Goal: Task Accomplishment & Management: Use online tool/utility

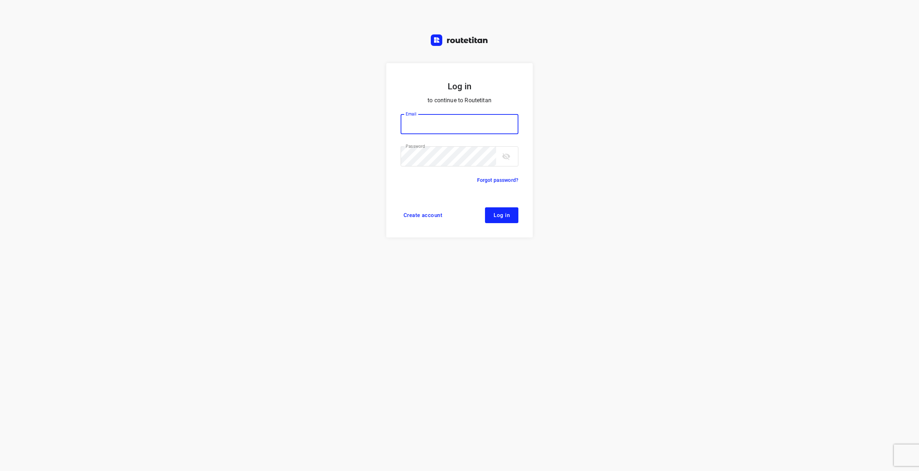
type input "[EMAIL_ADDRESS][DOMAIN_NAME]"
click at [493, 211] on button "Log in" at bounding box center [501, 216] width 33 height 16
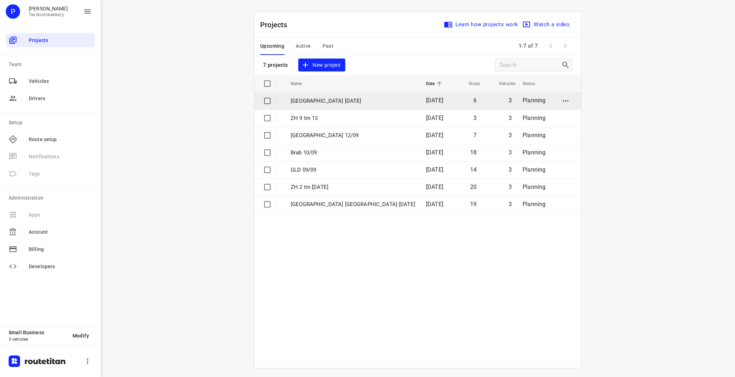
click at [316, 102] on p "[GEOGRAPHIC_DATA] [DATE]" at bounding box center [353, 101] width 125 height 8
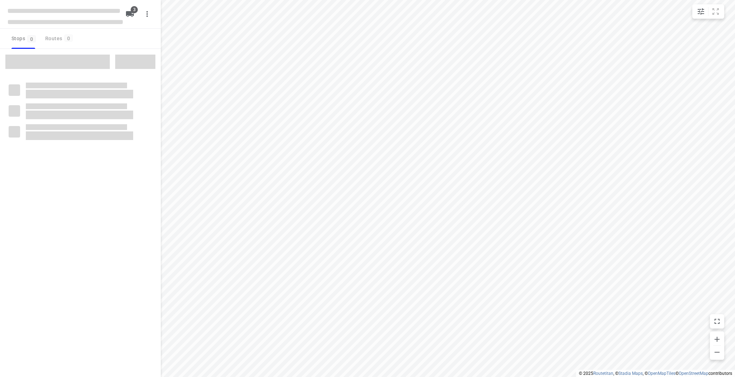
type input "distance"
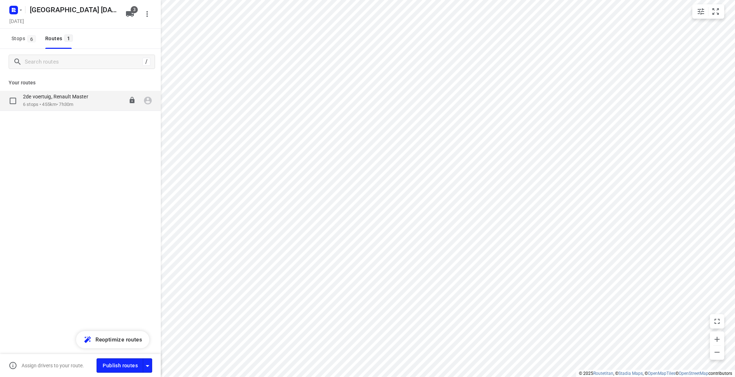
click at [94, 104] on p "6 stops • 455km • 7h30m" at bounding box center [59, 104] width 73 height 7
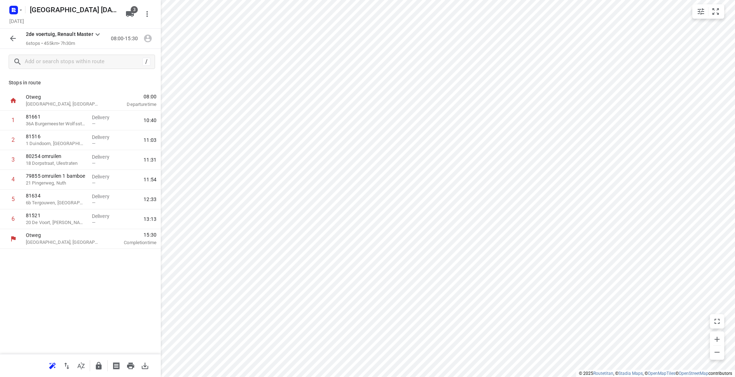
click at [14, 40] on icon "button" at bounding box center [13, 38] width 9 height 9
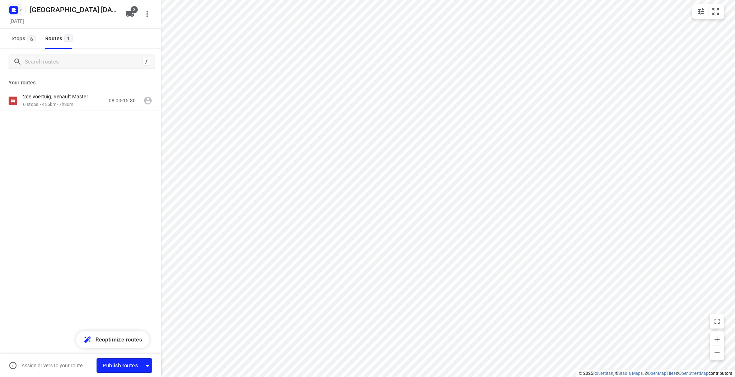
click at [20, 11] on icon "button" at bounding box center [21, 10] width 6 height 6
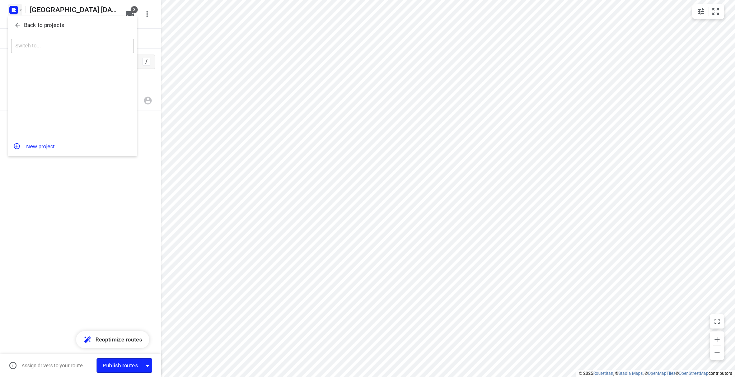
click at [20, 18] on div "Back to projects" at bounding box center [72, 25] width 129 height 19
click at [22, 24] on span "Back to projects" at bounding box center [72, 25] width 117 height 8
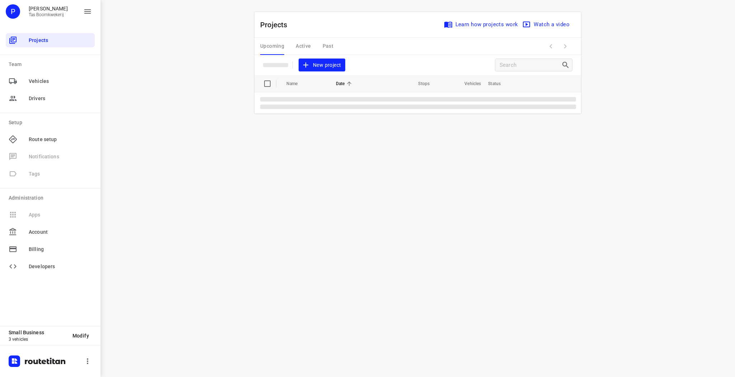
drag, startPoint x: 221, startPoint y: 50, endPoint x: 231, endPoint y: 130, distance: 81.0
click at [189, 145] on div "i © 2025 Routetitan , © Stadia Maps , © OpenMapTiles © OpenStreetMap contributo…" at bounding box center [418, 188] width 635 height 377
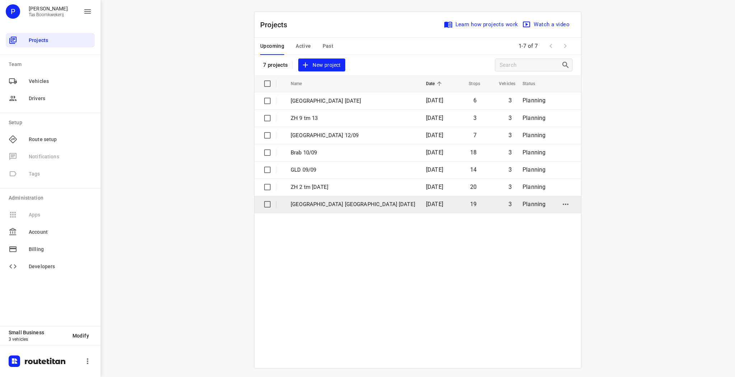
click at [318, 208] on p "Utrecht NH 5 september" at bounding box center [353, 204] width 125 height 8
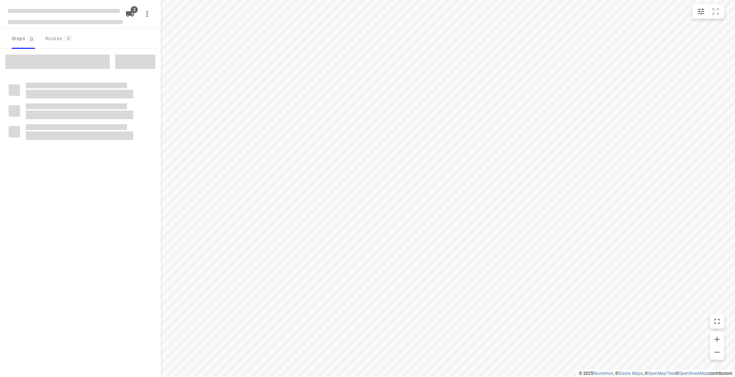
type input "distance"
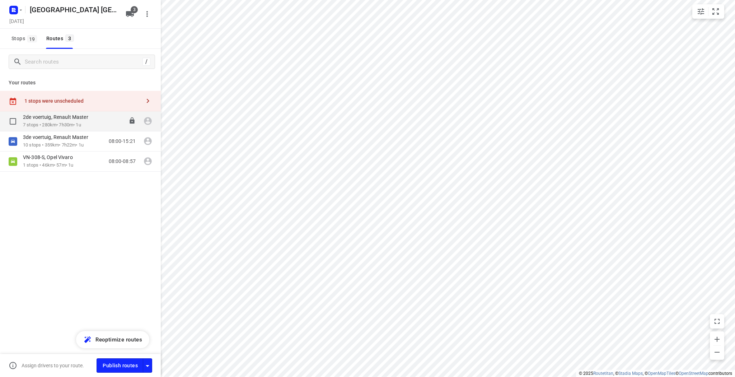
click at [69, 124] on p "7 stops • 280km • 7h30m • 1u" at bounding box center [59, 125] width 73 height 7
